Goal: Find specific page/section: Find specific page/section

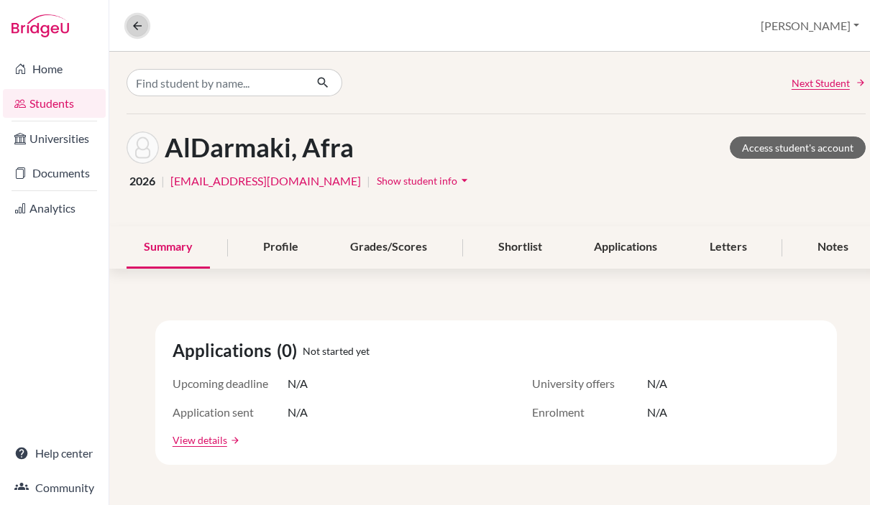
click at [136, 20] on icon at bounding box center [137, 25] width 13 height 13
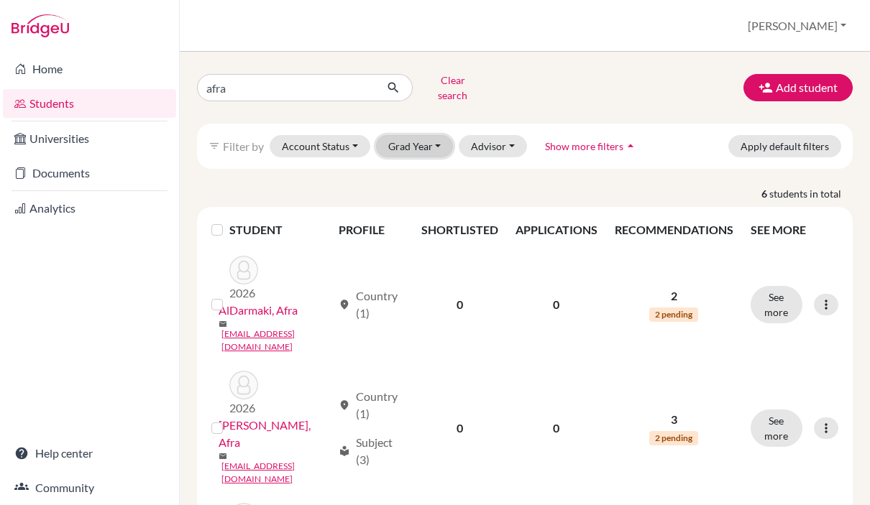
click at [432, 135] on button "Grad Year" at bounding box center [415, 146] width 78 height 22
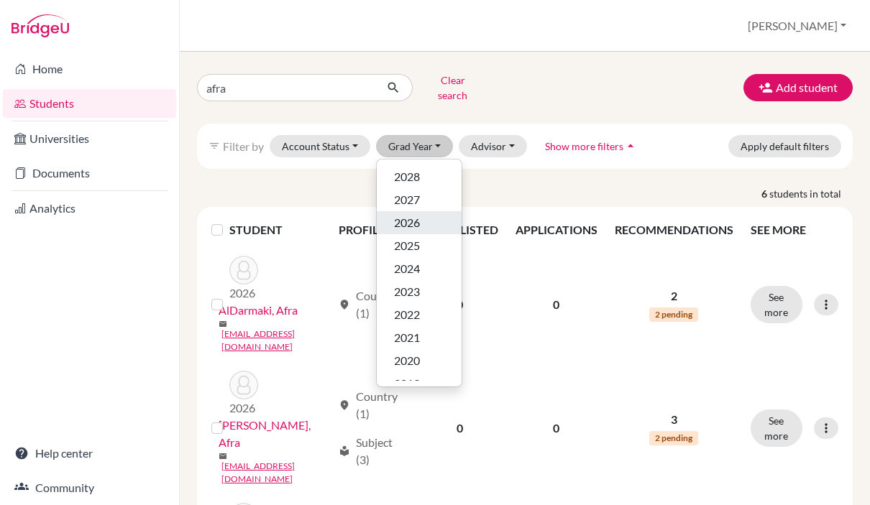
click at [418, 214] on span "2026" at bounding box center [407, 222] width 26 height 17
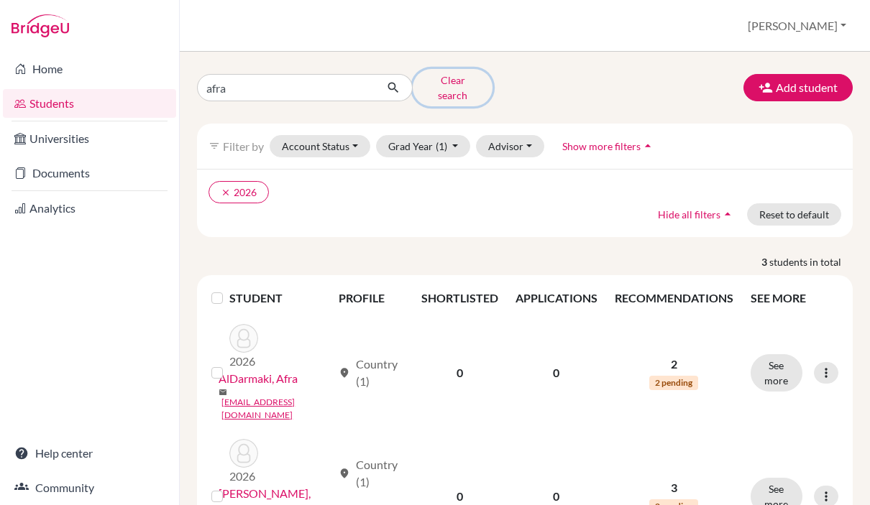
click at [442, 82] on button "Clear search" at bounding box center [453, 87] width 80 height 37
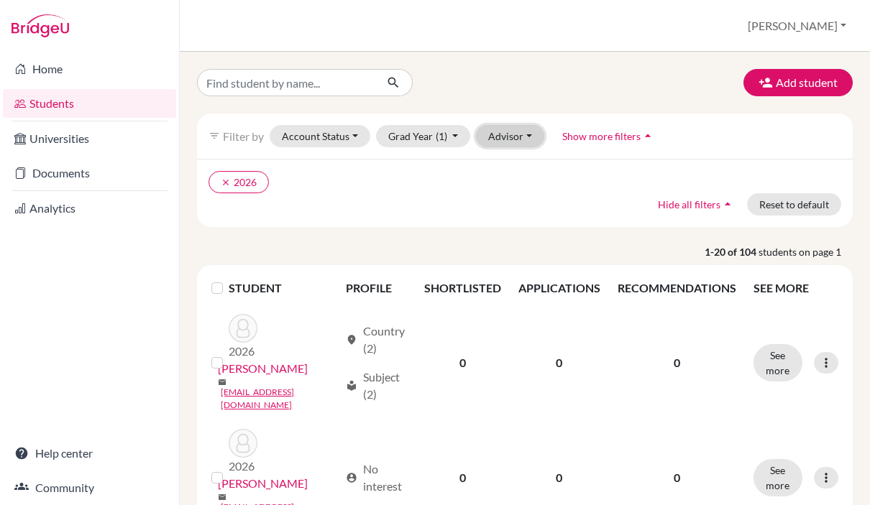
click at [510, 142] on button "Advisor" at bounding box center [510, 136] width 68 height 22
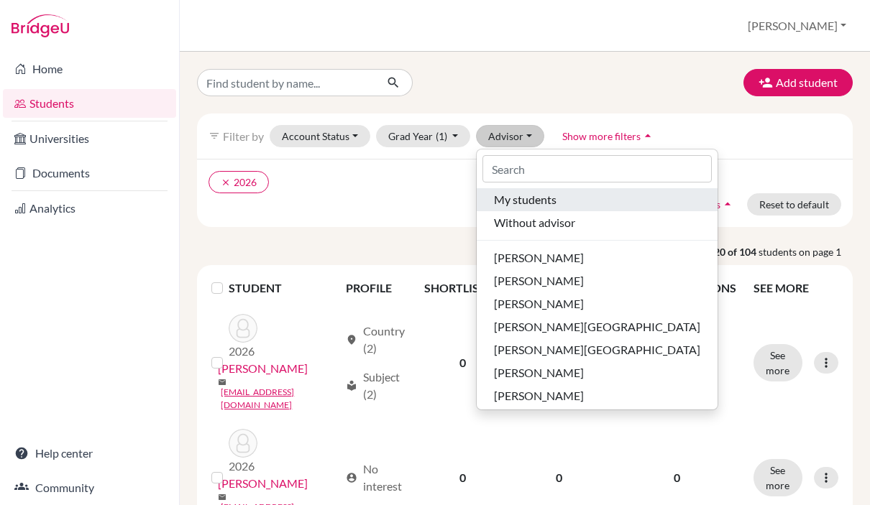
click at [528, 198] on span "My students" at bounding box center [525, 199] width 63 height 17
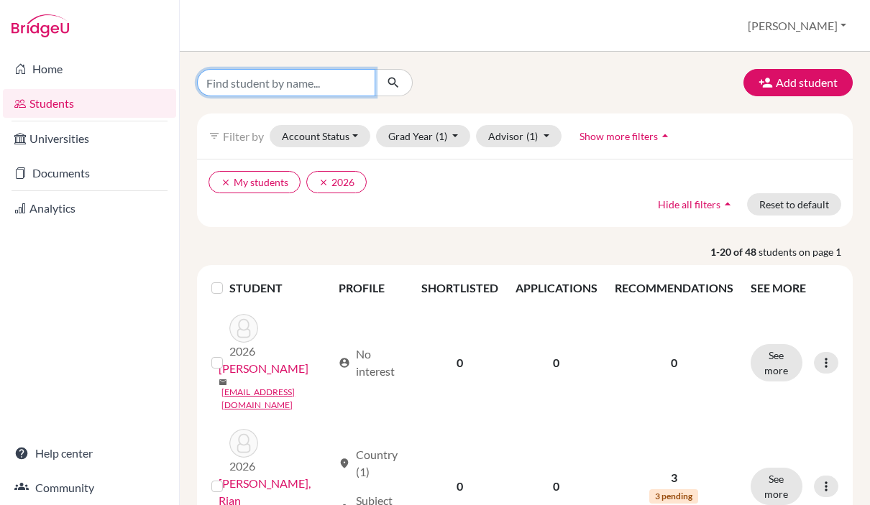
click at [272, 82] on input "Find student by name..." at bounding box center [286, 82] width 178 height 27
type input "[PERSON_NAME]"
click button "submit" at bounding box center [394, 82] width 38 height 27
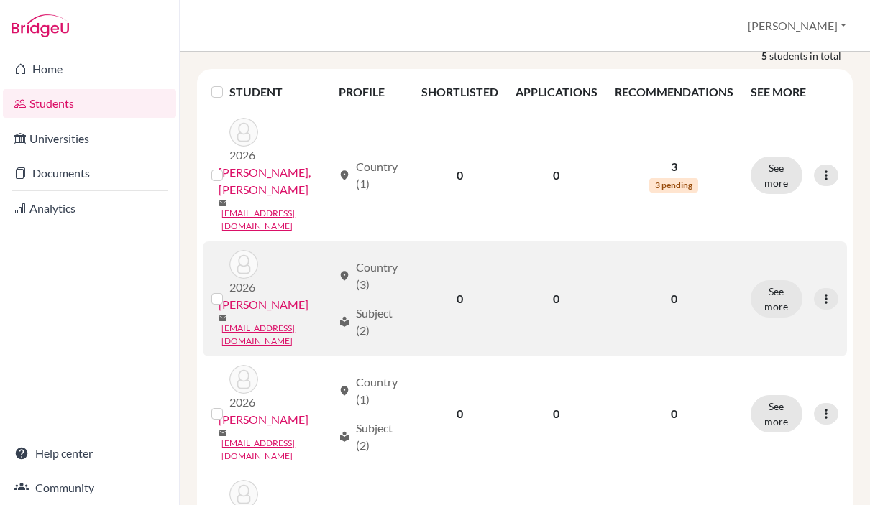
scroll to position [233, 0]
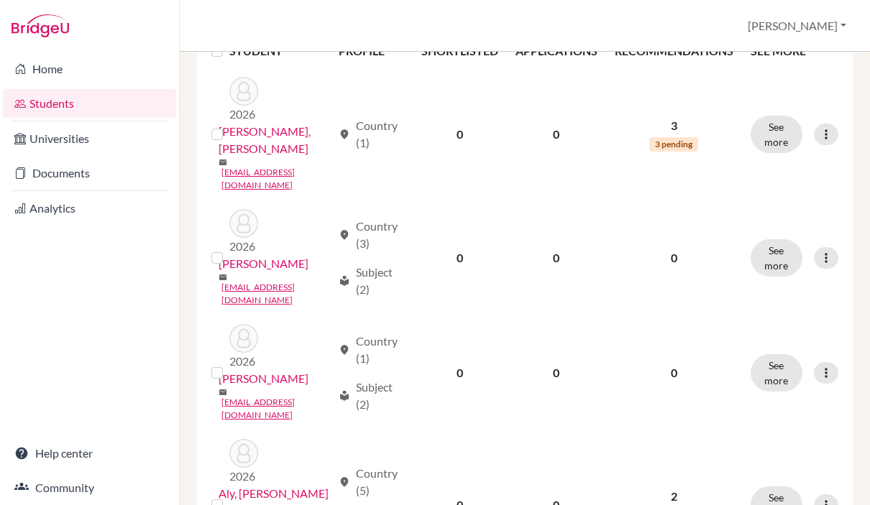
scroll to position [233, 0]
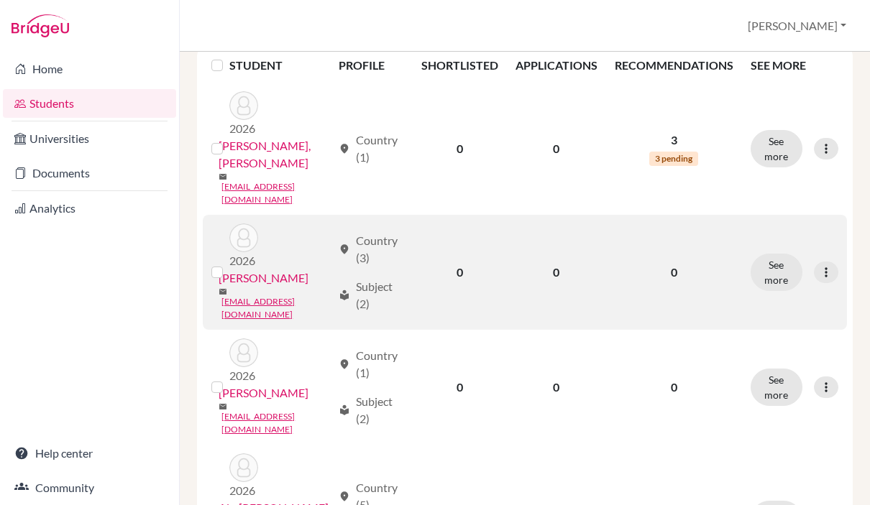
click at [257, 270] on link "[PERSON_NAME]" at bounding box center [264, 278] width 90 height 17
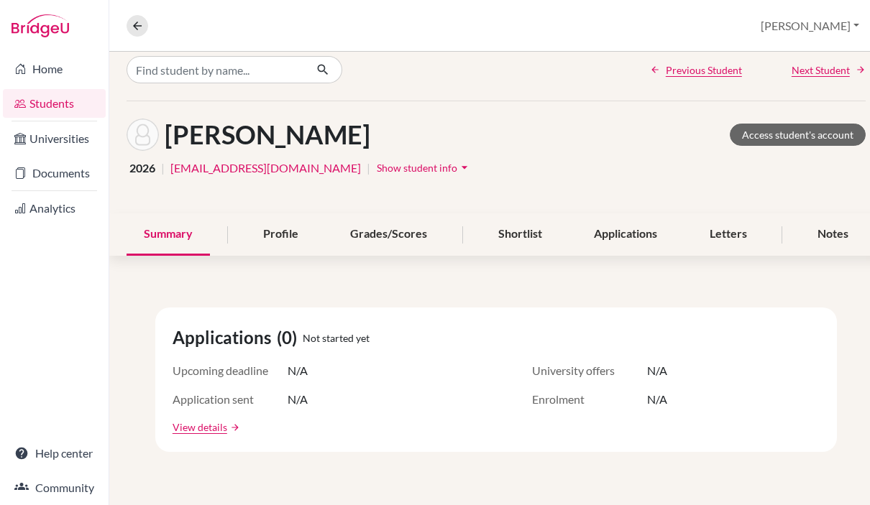
scroll to position [16, 0]
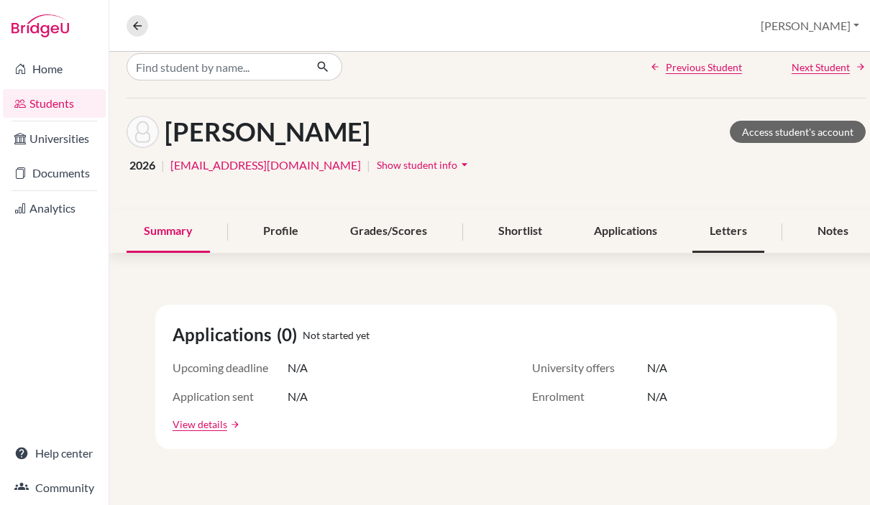
click at [728, 236] on div "Letters" at bounding box center [728, 232] width 72 height 42
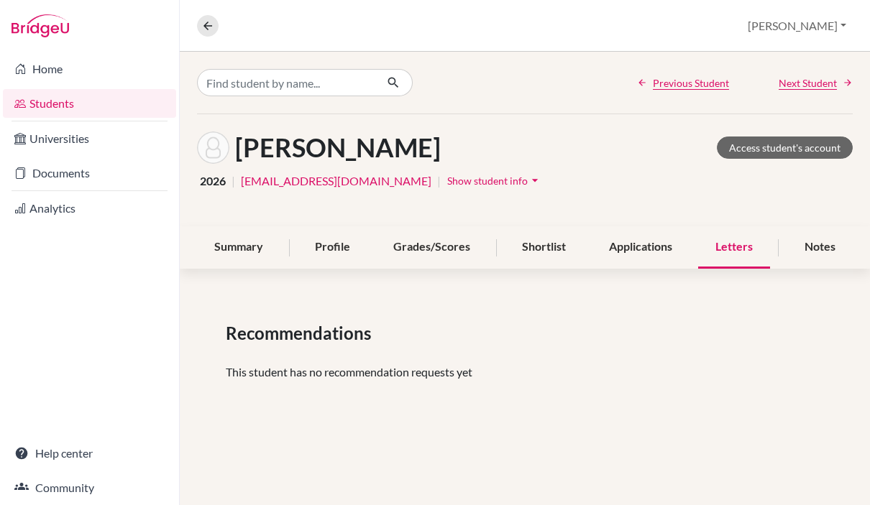
click at [287, 101] on div "Previous Student Next Student [PERSON_NAME] Access student's account 2026 | [EM…" at bounding box center [525, 279] width 690 height 454
click at [268, 79] on input "Find student by name..." at bounding box center [286, 82] width 178 height 27
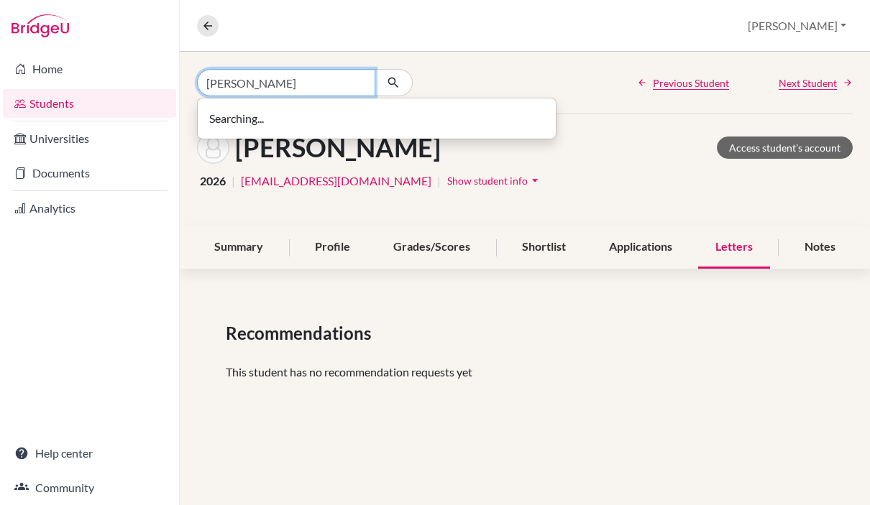
type input "[PERSON_NAME]"
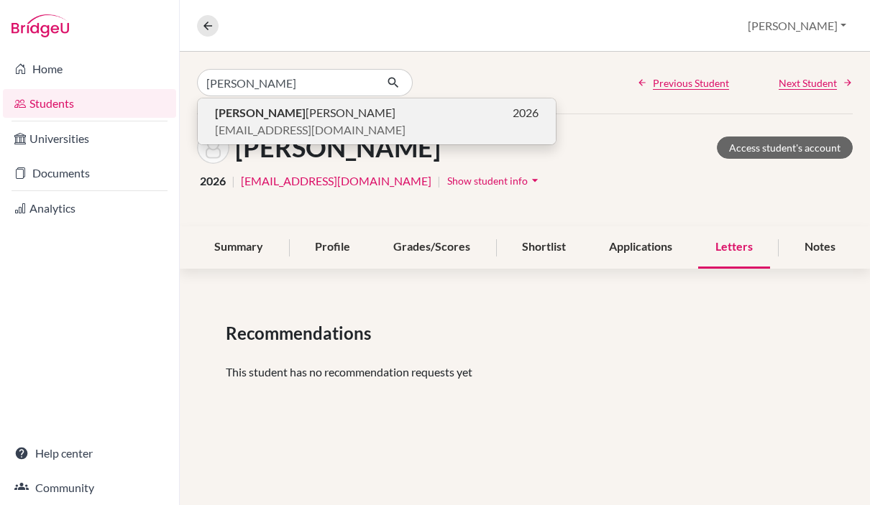
click at [299, 114] on p "[PERSON_NAME] 2026" at bounding box center [376, 112] width 323 height 17
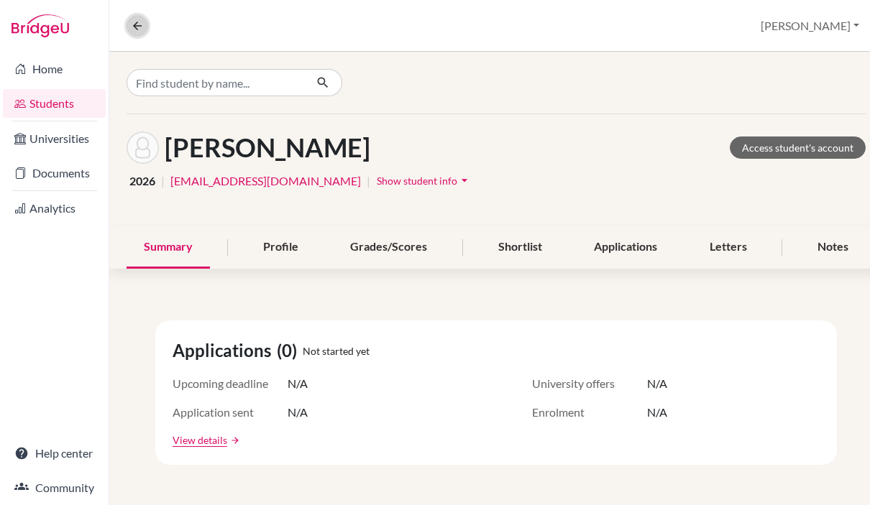
click at [132, 24] on icon at bounding box center [137, 25] width 13 height 13
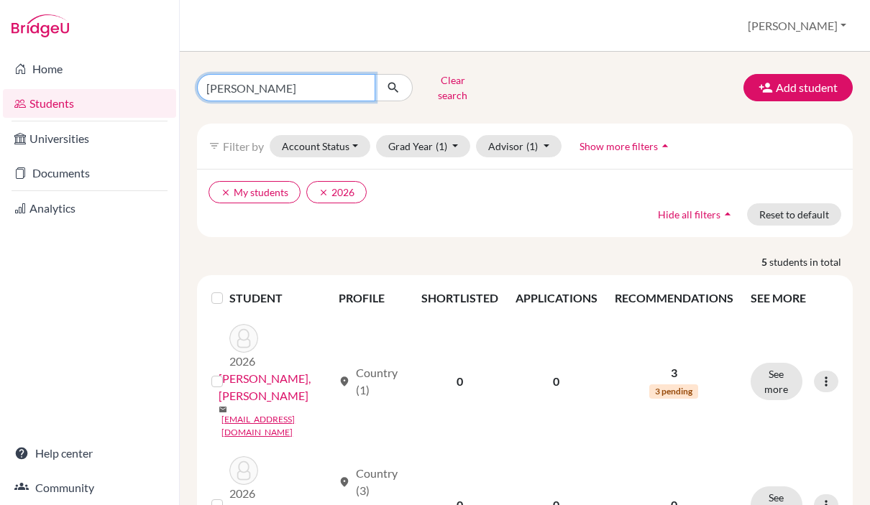
click at [244, 83] on input "[PERSON_NAME]" at bounding box center [286, 87] width 178 height 27
type input "[PERSON_NAME]"
click button "submit" at bounding box center [394, 87] width 38 height 27
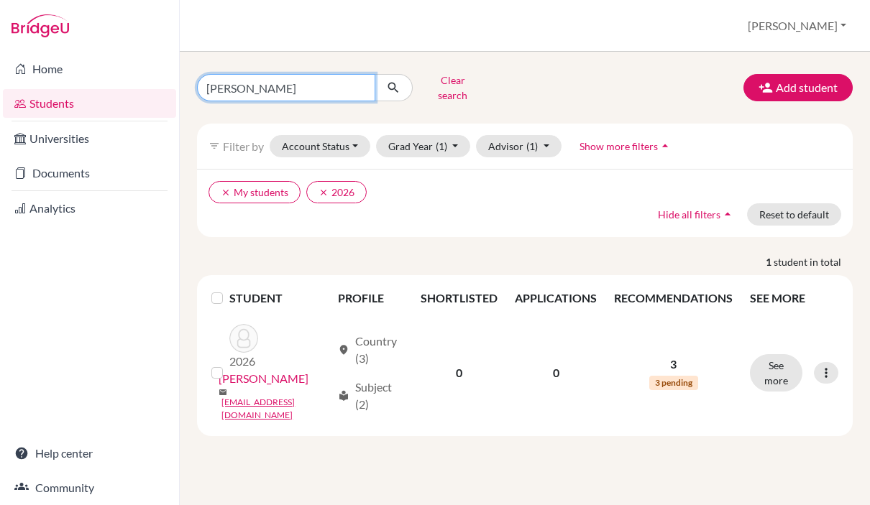
click at [221, 80] on input "[PERSON_NAME]" at bounding box center [286, 87] width 178 height 27
type input "[PERSON_NAME]"
click button "submit" at bounding box center [394, 87] width 38 height 27
click at [238, 81] on input "[PERSON_NAME]" at bounding box center [286, 87] width 178 height 27
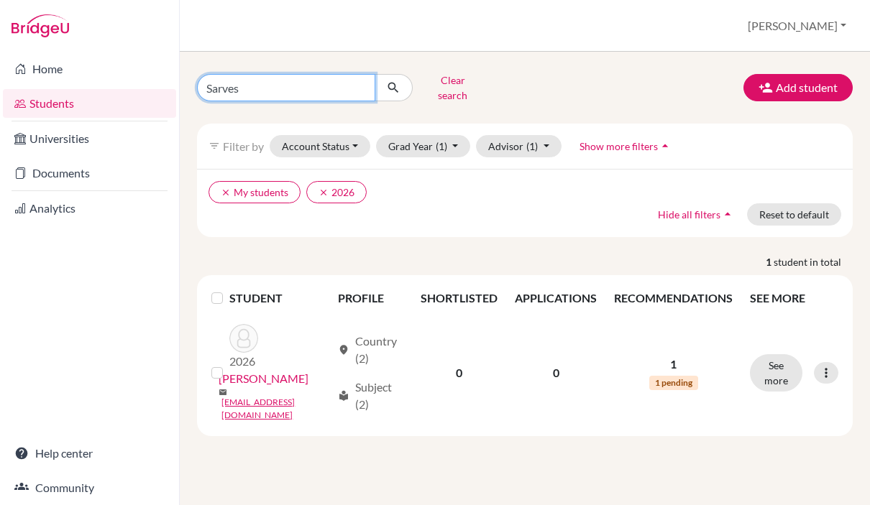
type input "[PERSON_NAME]"
click button "submit" at bounding box center [394, 87] width 38 height 27
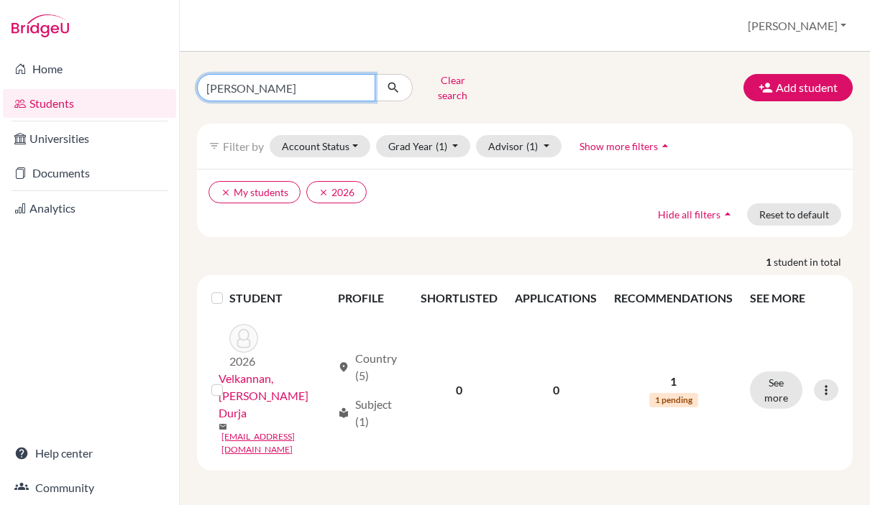
click at [220, 88] on input "[PERSON_NAME]" at bounding box center [286, 87] width 178 height 27
type input "[PERSON_NAME]"
click button "submit" at bounding box center [394, 87] width 38 height 27
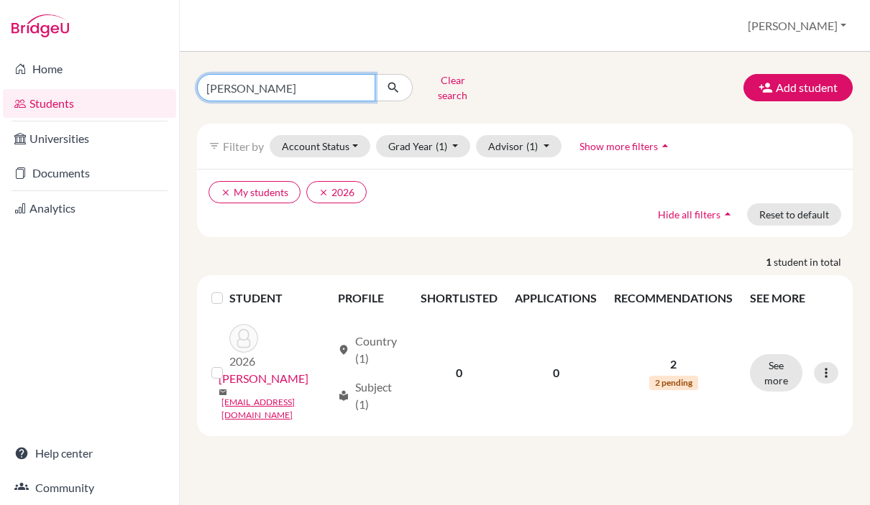
click at [206, 83] on input "[PERSON_NAME]" at bounding box center [286, 87] width 178 height 27
click at [221, 80] on input "maks" at bounding box center [286, 87] width 178 height 27
type input "[PERSON_NAME]"
click button "submit" at bounding box center [394, 87] width 38 height 27
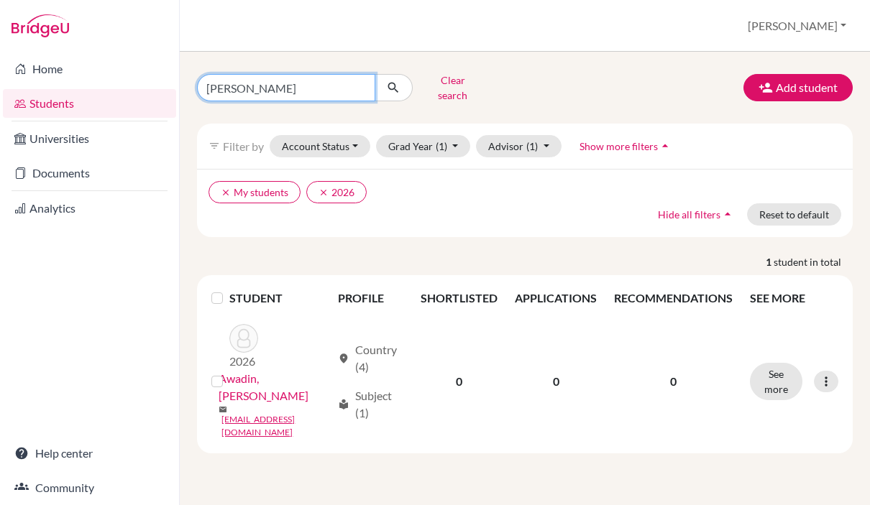
click at [226, 88] on input "[PERSON_NAME]" at bounding box center [286, 87] width 178 height 27
type input "maryam"
click button "submit" at bounding box center [394, 87] width 38 height 27
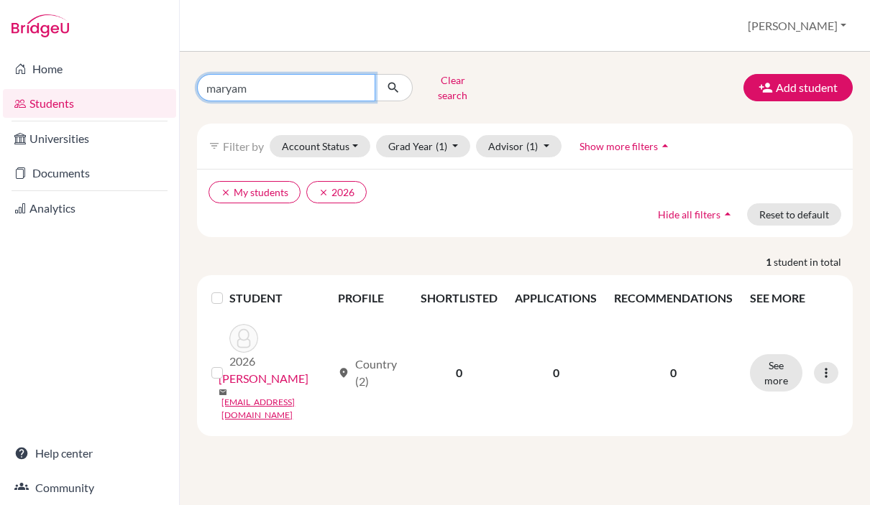
click at [234, 86] on input "maryam" at bounding box center [286, 87] width 178 height 27
type input "[PERSON_NAME]"
click button "submit" at bounding box center [394, 87] width 38 height 27
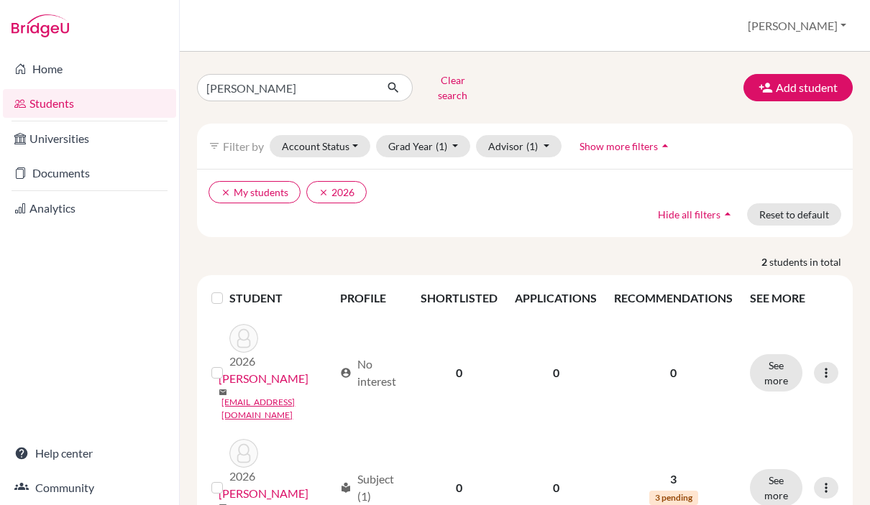
scroll to position [27, 0]
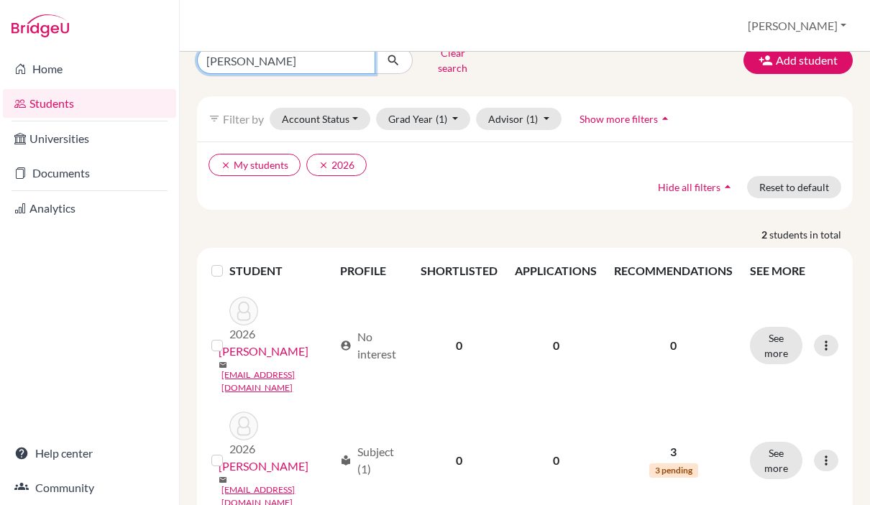
click at [229, 60] on input "[PERSON_NAME]" at bounding box center [286, 60] width 178 height 27
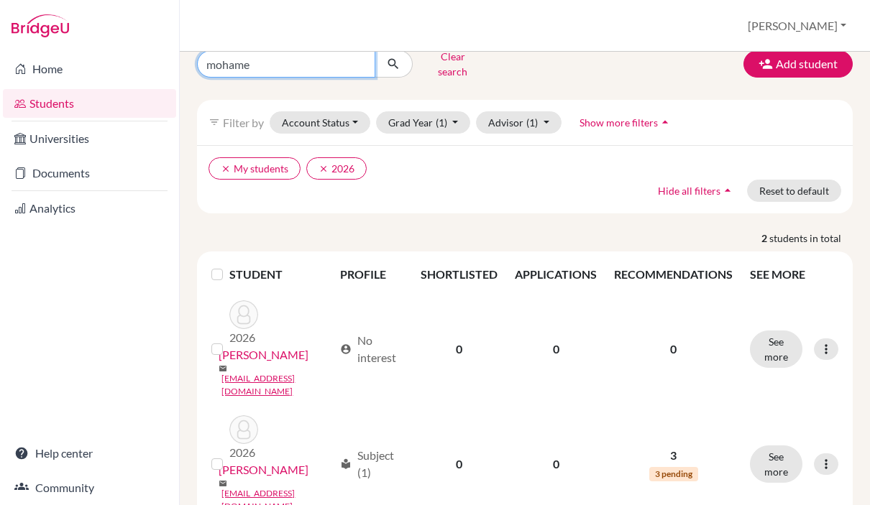
type input "[PERSON_NAME]"
click button "submit" at bounding box center [394, 63] width 38 height 27
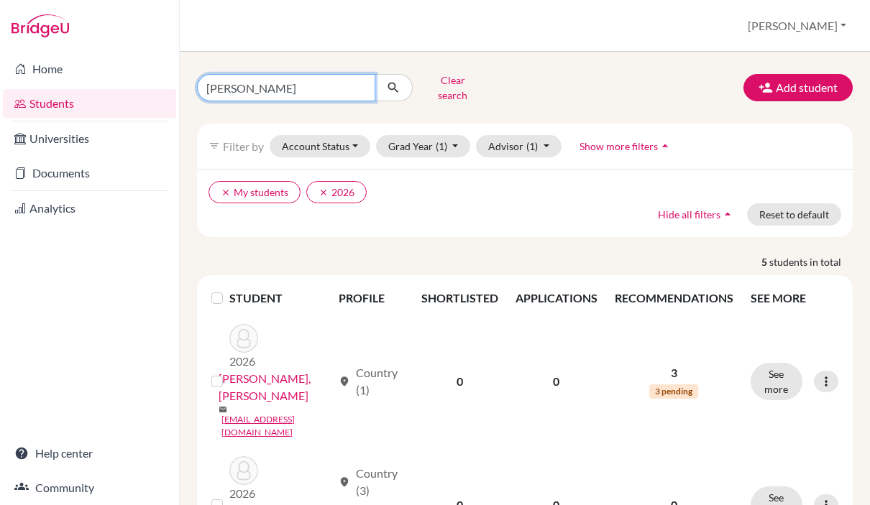
click at [226, 83] on input "[PERSON_NAME]" at bounding box center [286, 87] width 178 height 27
type input "muhammadd"
click button "submit" at bounding box center [394, 87] width 38 height 27
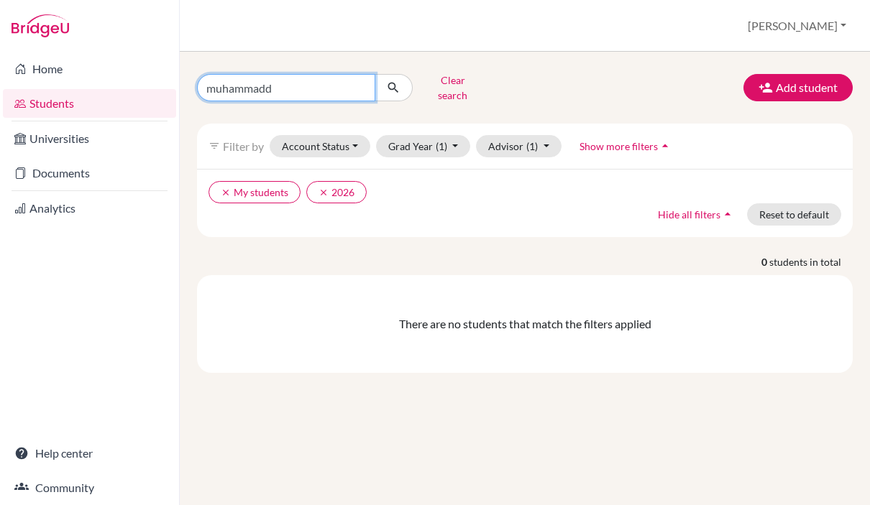
click at [284, 81] on input "muhammadd" at bounding box center [286, 87] width 178 height 27
type input "[DEMOGRAPHIC_DATA]"
click button "submit" at bounding box center [394, 87] width 38 height 27
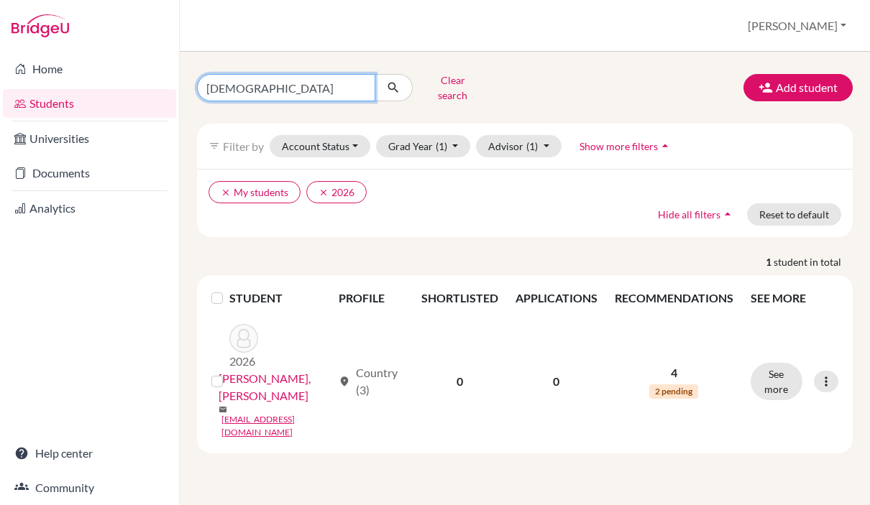
click at [241, 85] on input "[DEMOGRAPHIC_DATA]" at bounding box center [286, 87] width 178 height 27
type input "qasim"
click button "submit" at bounding box center [394, 87] width 38 height 27
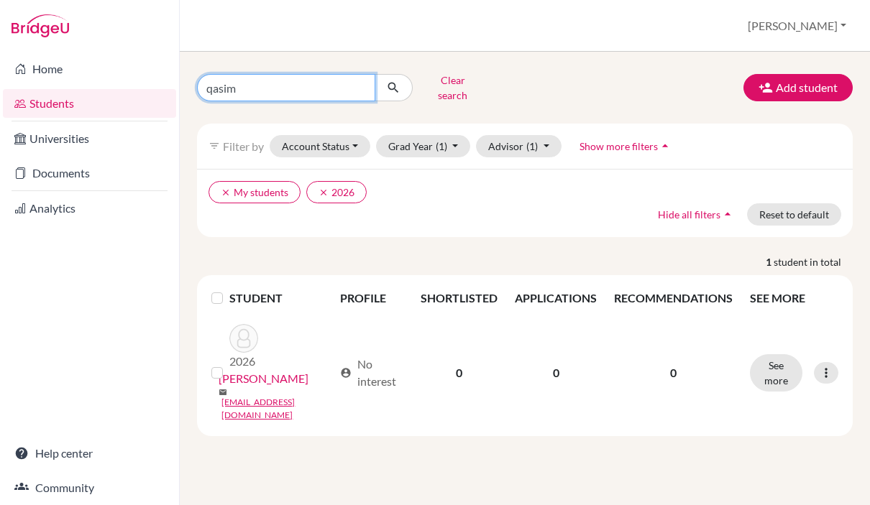
click at [223, 91] on input "qasim" at bounding box center [286, 87] width 178 height 27
type input "nahyan"
click button "submit" at bounding box center [394, 87] width 38 height 27
click at [257, 83] on input "nahyan" at bounding box center [286, 87] width 178 height 27
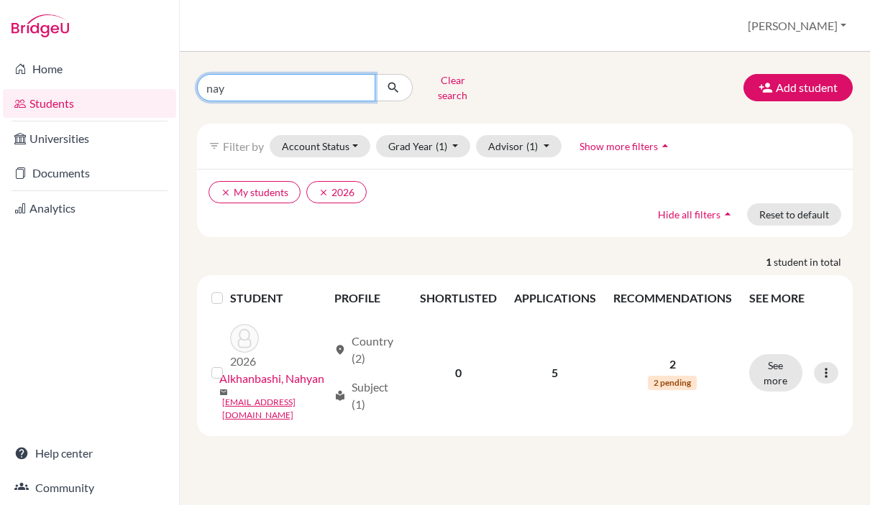
type input "naya"
click button "submit" at bounding box center [394, 87] width 38 height 27
click at [224, 85] on input "naya" at bounding box center [286, 87] width 178 height 27
type input "rashed"
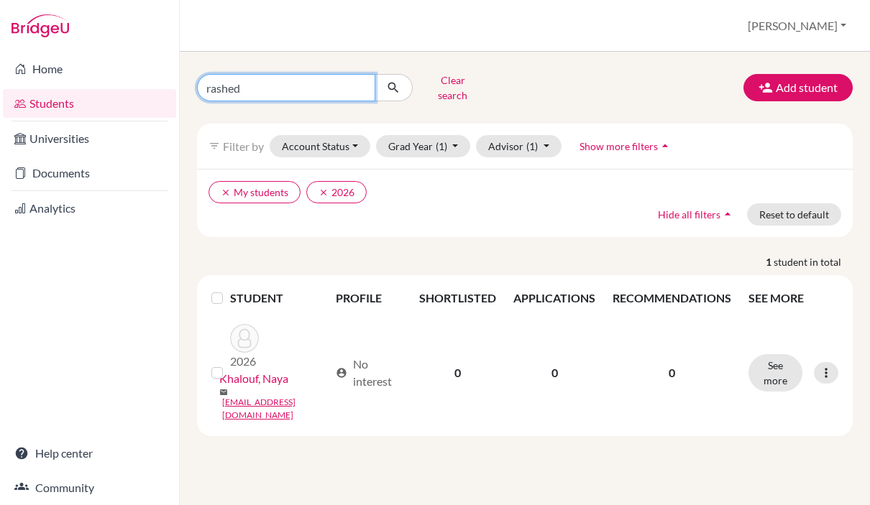
click button "submit" at bounding box center [394, 87] width 38 height 27
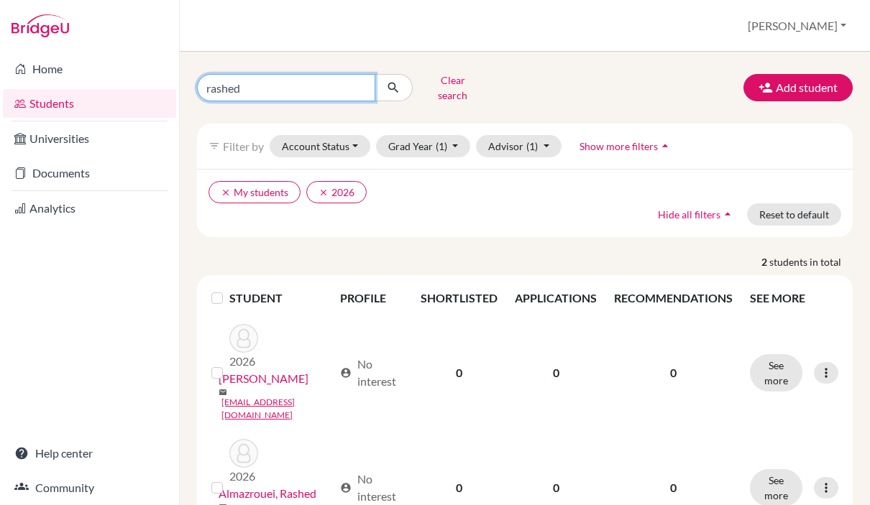
click at [254, 81] on input "rashed" at bounding box center [286, 87] width 178 height 27
type input "rayan"
click button "submit" at bounding box center [394, 87] width 38 height 27
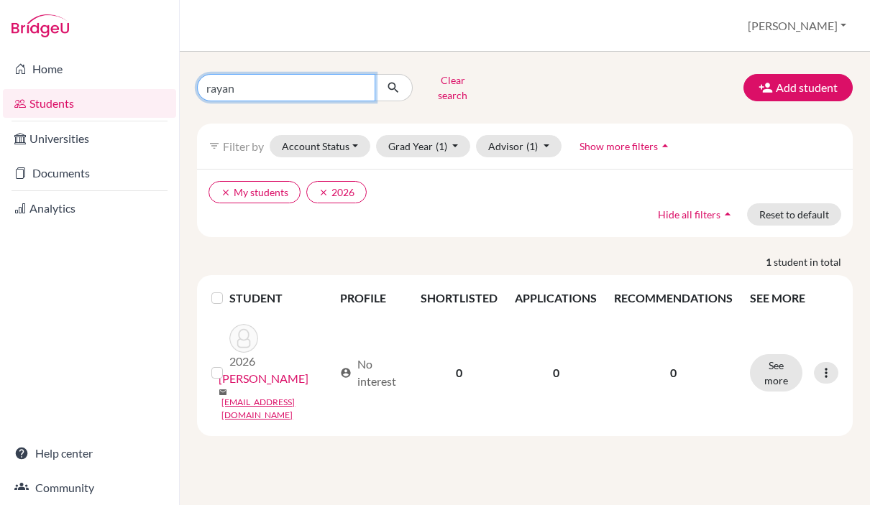
click at [225, 82] on input "rayan" at bounding box center [286, 87] width 178 height 27
type input "sacha"
click button "submit" at bounding box center [394, 87] width 38 height 27
click at [225, 83] on input "sacha" at bounding box center [286, 87] width 178 height 27
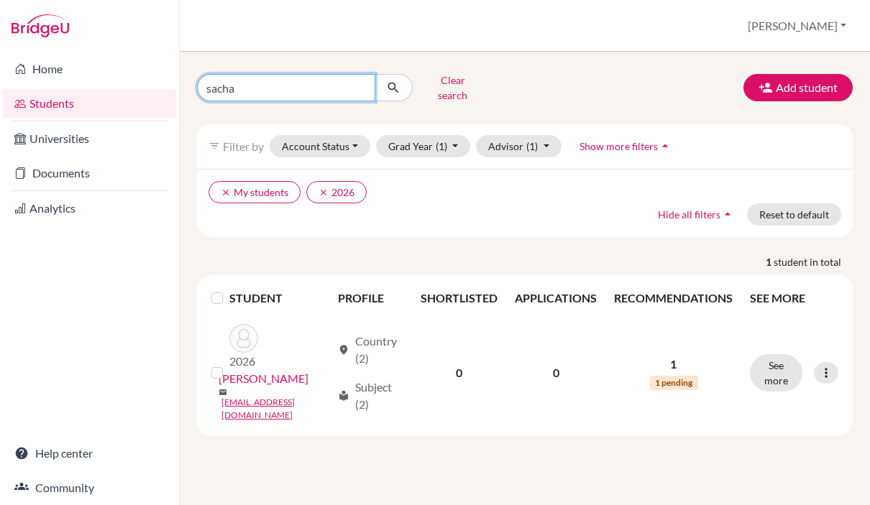
click at [225, 83] on input "sacha" at bounding box center [286, 87] width 178 height 27
type input "sanad"
click button "submit" at bounding box center [394, 87] width 38 height 27
click at [242, 80] on input "sanad" at bounding box center [286, 87] width 178 height 27
type input "SEMIASI"
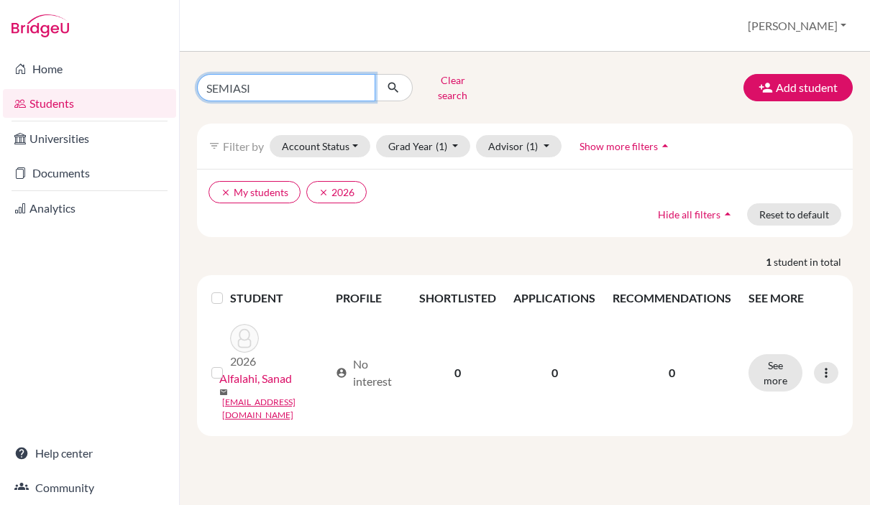
click button "submit" at bounding box center [394, 87] width 38 height 27
click at [229, 85] on input "SEMIASI" at bounding box center [286, 87] width 178 height 27
type input "shamsa"
click button "submit" at bounding box center [394, 87] width 38 height 27
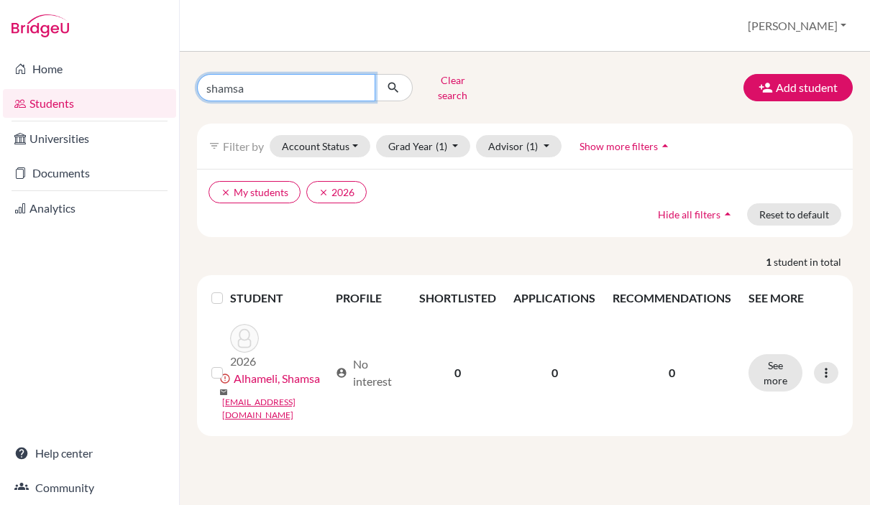
click at [221, 85] on input "shamsa" at bounding box center [286, 87] width 178 height 27
type input "thani"
click button "submit" at bounding box center [394, 87] width 38 height 27
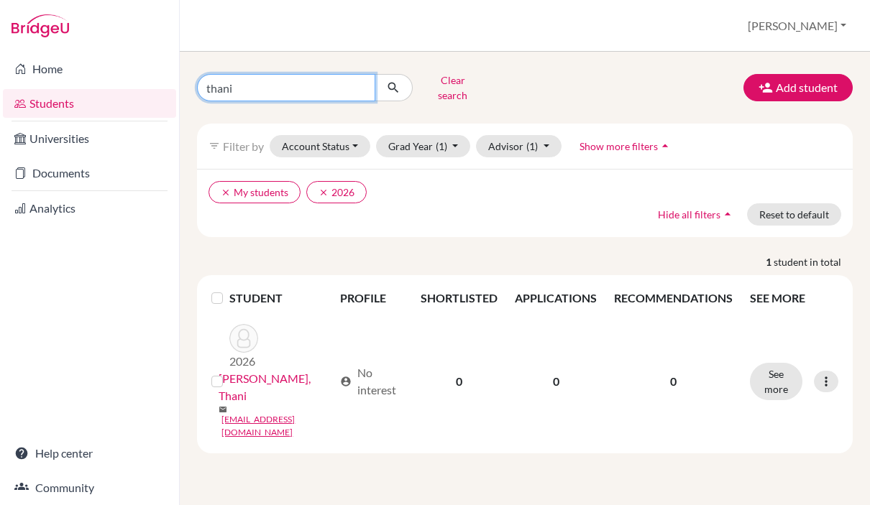
click at [224, 81] on input "thani" at bounding box center [286, 87] width 178 height 27
type input "[PERSON_NAME]"
click button "submit" at bounding box center [394, 87] width 38 height 27
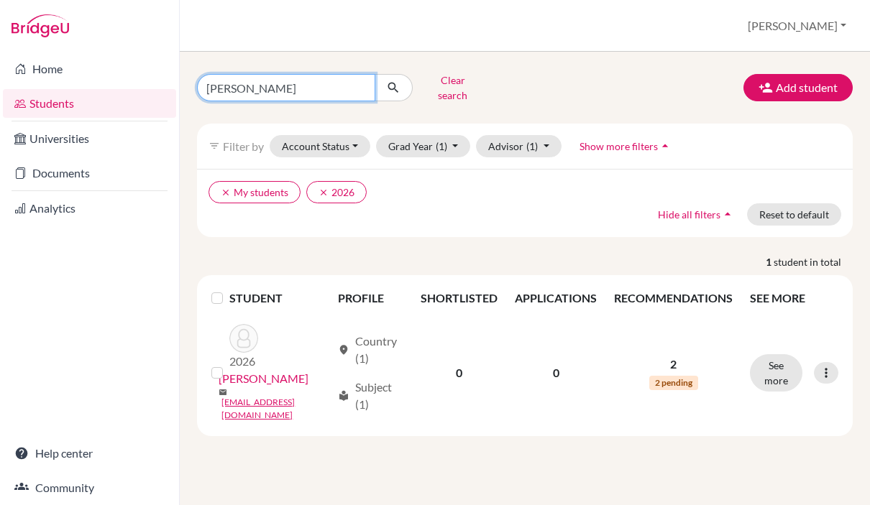
click at [223, 86] on input "[PERSON_NAME]" at bounding box center [286, 87] width 178 height 27
type input "zyan"
click button "submit" at bounding box center [394, 87] width 38 height 27
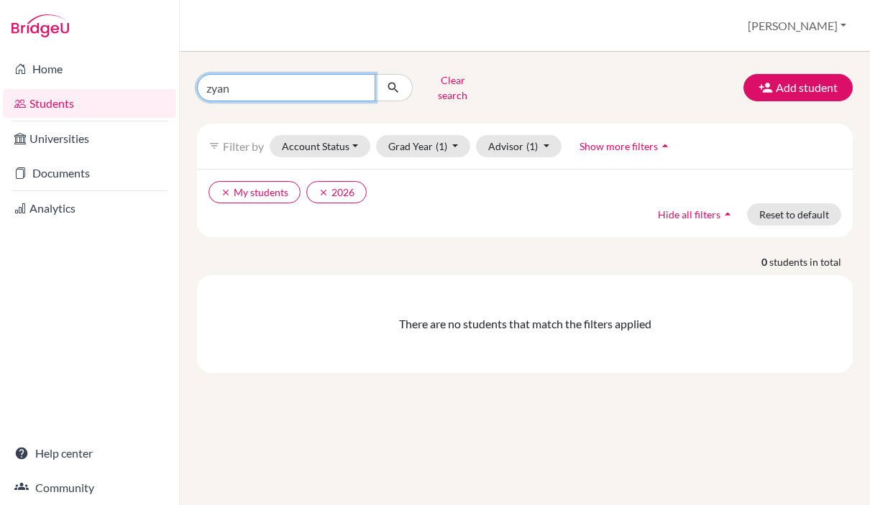
click at [244, 83] on input "zyan" at bounding box center [286, 87] width 178 height 27
type input "zyad"
click button "submit" at bounding box center [394, 87] width 38 height 27
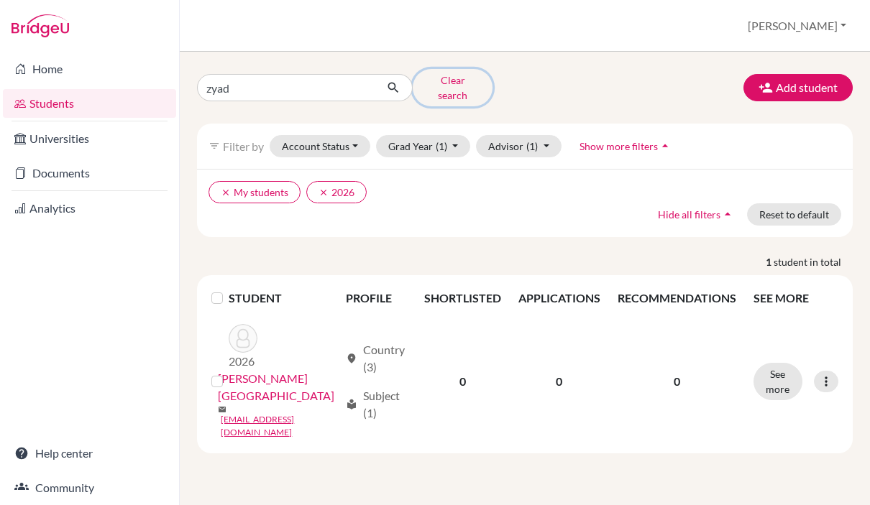
click at [454, 83] on button "Clear search" at bounding box center [453, 87] width 80 height 37
